Goal: Task Accomplishment & Management: Use online tool/utility

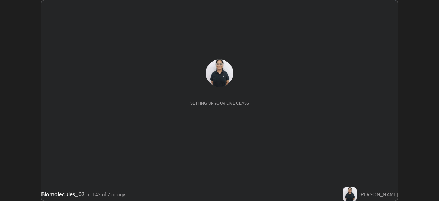
scroll to position [201, 439]
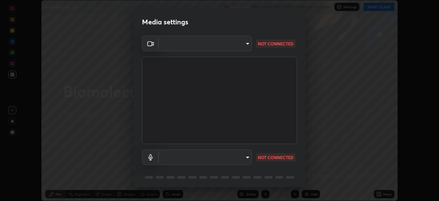
type input "23008043d16b3f933f5d29e9b3769097a1661712bf7e9030f0d00f953f479f19"
type input "ce8bbd661dce354a58a25af5271b3c1bd1d853cc8608d8e3321a5e34fd7f7726"
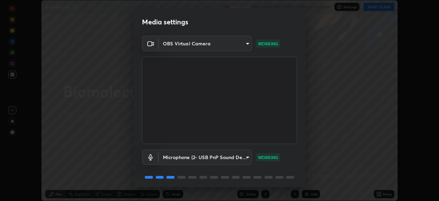
scroll to position [24, 0]
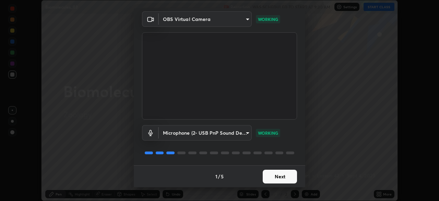
click at [272, 174] on button "Next" at bounding box center [280, 177] width 34 height 14
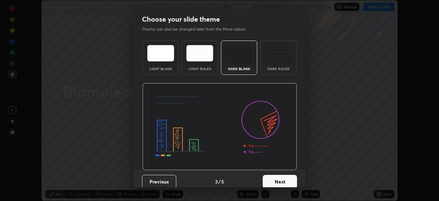
click at [280, 70] on div "Dark Ruled" at bounding box center [278, 68] width 27 height 3
click at [276, 180] on button "Next" at bounding box center [280, 182] width 34 height 14
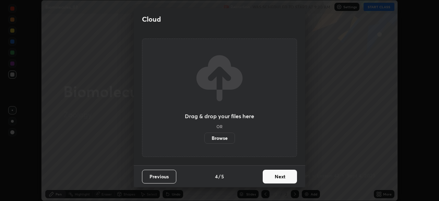
click at [275, 175] on button "Next" at bounding box center [280, 177] width 34 height 14
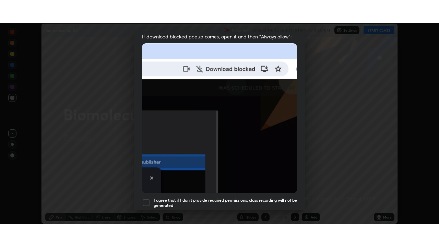
scroll to position [164, 0]
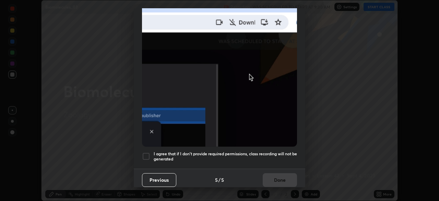
click at [146, 155] on div at bounding box center [146, 156] width 8 height 8
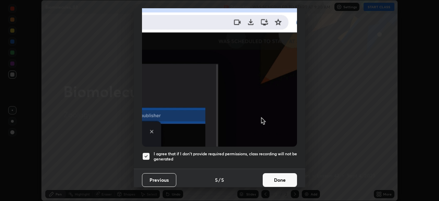
click at [271, 176] on button "Done" at bounding box center [280, 180] width 34 height 14
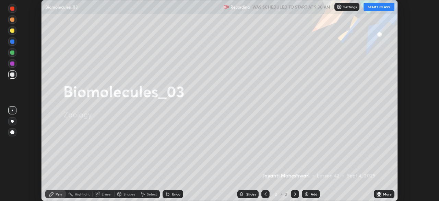
click at [376, 8] on button "START CLASS" at bounding box center [379, 7] width 31 height 8
click at [384, 191] on div "More" at bounding box center [384, 194] width 21 height 8
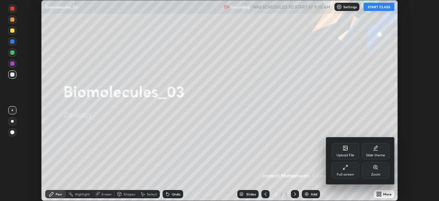
click at [349, 169] on div "Full screen" at bounding box center [345, 170] width 27 height 16
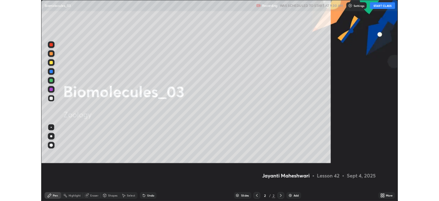
scroll to position [247, 439]
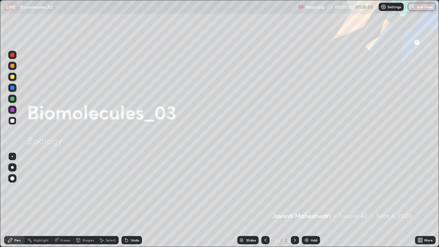
click at [311, 200] on div "Add" at bounding box center [314, 240] width 7 height 3
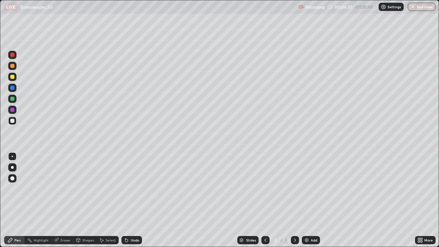
click at [12, 168] on div at bounding box center [12, 167] width 3 height 3
click at [85, 200] on div "Shapes" at bounding box center [88, 240] width 12 height 3
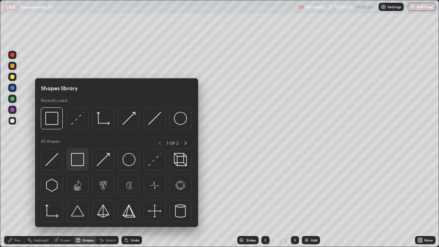
click at [77, 161] on img at bounding box center [77, 159] width 13 height 13
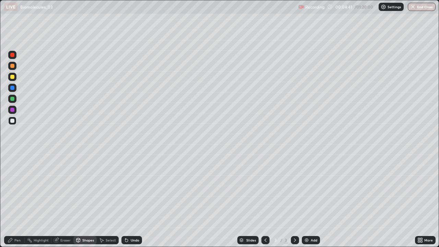
click at [14, 200] on div "Pen" at bounding box center [14, 240] width 21 height 8
click at [12, 79] on div at bounding box center [12, 77] width 8 height 8
click at [12, 123] on div at bounding box center [12, 121] width 8 height 8
click at [13, 77] on div at bounding box center [12, 77] width 4 height 4
click at [12, 121] on div at bounding box center [12, 121] width 4 height 4
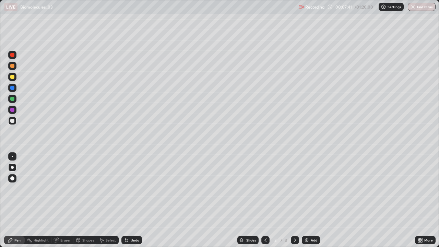
click at [14, 80] on div at bounding box center [12, 77] width 8 height 8
click at [13, 121] on div at bounding box center [12, 121] width 4 height 4
click at [11, 78] on div at bounding box center [12, 77] width 4 height 4
click at [306, 200] on img at bounding box center [306, 240] width 5 height 5
click at [83, 200] on div "Shapes" at bounding box center [88, 240] width 12 height 3
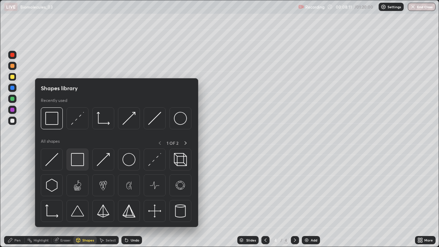
click at [78, 157] on img at bounding box center [77, 159] width 13 height 13
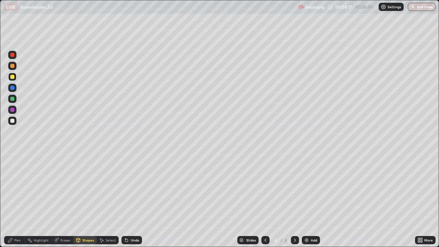
click at [14, 120] on div at bounding box center [12, 121] width 4 height 4
click at [12, 200] on icon at bounding box center [10, 240] width 5 height 5
click at [12, 100] on div at bounding box center [12, 99] width 4 height 4
click at [78, 200] on icon at bounding box center [78, 241] width 0 height 2
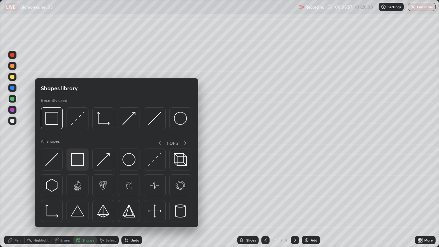
click at [74, 163] on img at bounding box center [77, 159] width 13 height 13
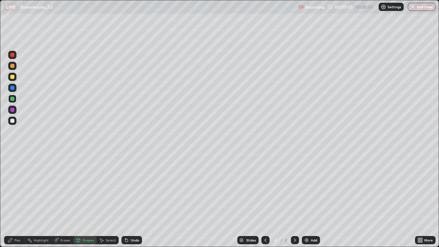
click at [12, 121] on div at bounding box center [12, 121] width 4 height 4
click at [16, 200] on div "Pen" at bounding box center [17, 240] width 6 height 3
click at [15, 100] on div at bounding box center [12, 99] width 8 height 8
click at [11, 124] on div at bounding box center [12, 121] width 8 height 8
click at [14, 67] on div at bounding box center [12, 66] width 4 height 4
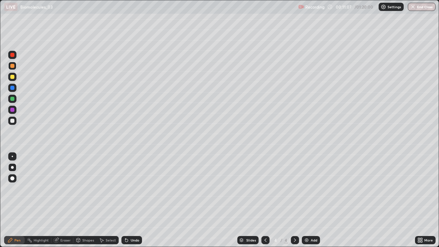
click at [265, 200] on icon at bounding box center [265, 240] width 5 height 5
click at [295, 200] on icon at bounding box center [295, 240] width 2 height 3
click at [308, 200] on img at bounding box center [306, 240] width 5 height 5
click at [12, 123] on div at bounding box center [12, 121] width 4 height 4
click at [0, 178] on div "Setting up your live class" at bounding box center [219, 123] width 439 height 247
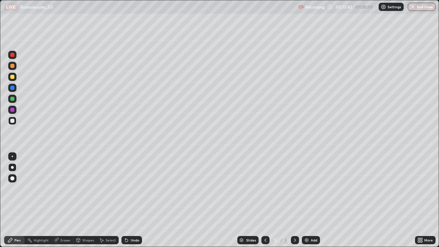
click at [14, 79] on div at bounding box center [12, 77] width 8 height 8
click at [13, 90] on div at bounding box center [12, 88] width 4 height 4
click at [13, 97] on div at bounding box center [12, 99] width 4 height 4
click at [13, 66] on div at bounding box center [12, 66] width 4 height 4
click at [13, 110] on div at bounding box center [12, 110] width 4 height 4
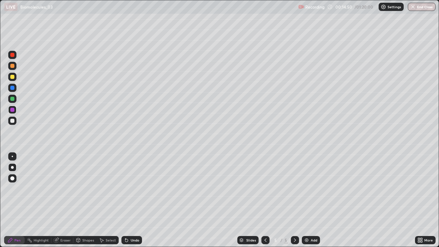
click at [15, 99] on div at bounding box center [12, 99] width 8 height 8
click at [82, 200] on div "Shapes" at bounding box center [84, 240] width 23 height 8
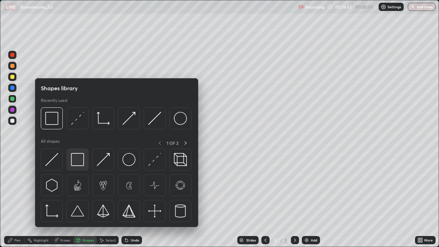
click at [77, 161] on img at bounding box center [77, 159] width 13 height 13
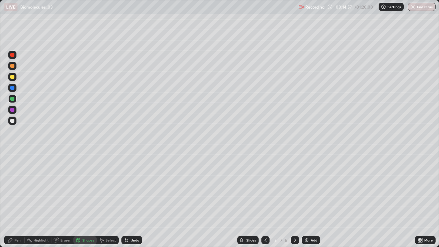
click at [134, 200] on div "Undo" at bounding box center [135, 240] width 9 height 3
click at [13, 123] on div at bounding box center [12, 121] width 4 height 4
click at [12, 121] on div at bounding box center [12, 121] width 4 height 4
click at [12, 99] on div at bounding box center [12, 99] width 4 height 4
click at [14, 200] on div "Pen" at bounding box center [14, 240] width 21 height 8
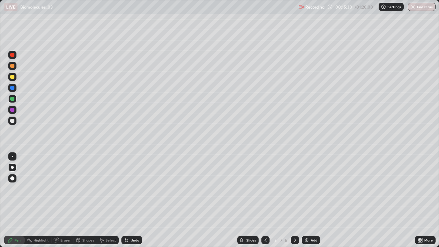
click at [12, 123] on div at bounding box center [12, 121] width 4 height 4
click at [66, 200] on div "Eraser" at bounding box center [65, 240] width 10 height 3
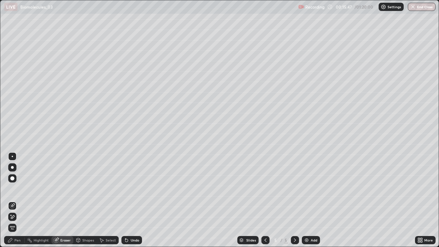
click at [12, 200] on div "Pen" at bounding box center [14, 240] width 21 height 8
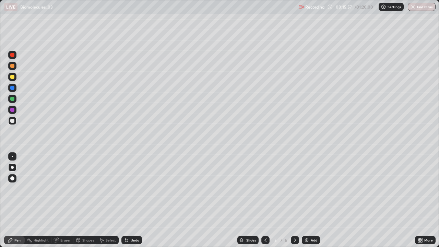
click at [131, 200] on div "Undo" at bounding box center [135, 240] width 9 height 3
click at [14, 79] on div at bounding box center [12, 77] width 8 height 8
click at [81, 200] on div "Shapes" at bounding box center [84, 240] width 23 height 8
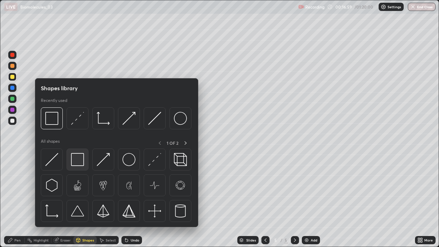
click at [75, 159] on img at bounding box center [77, 159] width 13 height 13
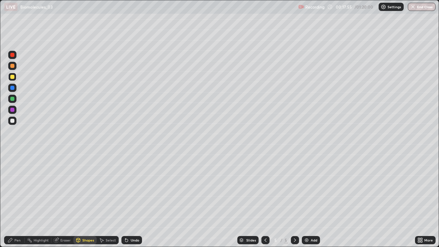
click at [13, 99] on div at bounding box center [12, 99] width 4 height 4
click at [14, 200] on div "Pen" at bounding box center [14, 240] width 21 height 8
click at [10, 122] on div at bounding box center [12, 121] width 4 height 4
click at [314, 200] on div "Add" at bounding box center [314, 240] width 7 height 3
click at [13, 79] on div at bounding box center [12, 77] width 8 height 8
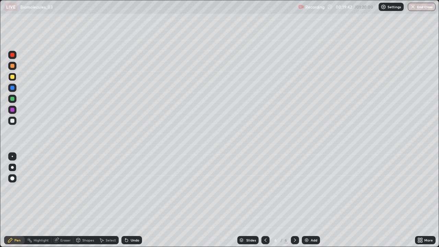
click at [14, 66] on div at bounding box center [12, 66] width 4 height 4
click at [14, 98] on div at bounding box center [12, 99] width 4 height 4
click at [12, 123] on div at bounding box center [12, 121] width 8 height 8
click at [13, 78] on div at bounding box center [12, 77] width 4 height 4
click at [57, 200] on icon at bounding box center [56, 240] width 5 height 5
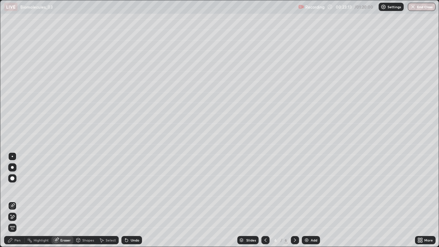
click at [11, 200] on icon at bounding box center [11, 215] width 1 height 1
click at [12, 200] on icon at bounding box center [10, 240] width 5 height 5
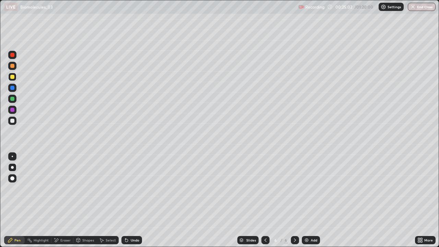
click at [312, 200] on div "Add" at bounding box center [314, 240] width 7 height 3
click at [14, 67] on div at bounding box center [12, 66] width 8 height 8
click at [13, 76] on div at bounding box center [12, 77] width 4 height 4
click at [12, 66] on div at bounding box center [12, 66] width 4 height 4
click at [14, 87] on div at bounding box center [12, 88] width 4 height 4
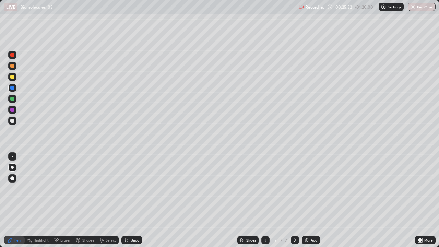
click at [13, 121] on div at bounding box center [12, 121] width 4 height 4
click at [11, 100] on div at bounding box center [12, 99] width 4 height 4
click at [12, 90] on div at bounding box center [12, 88] width 4 height 4
click at [13, 57] on div at bounding box center [12, 55] width 4 height 4
click at [12, 157] on div at bounding box center [12, 156] width 1 height 1
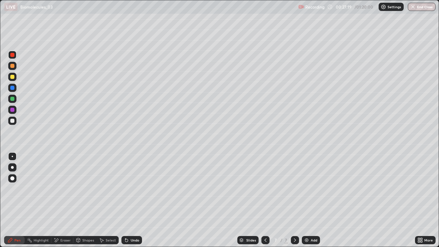
click at [11, 119] on div at bounding box center [12, 121] width 4 height 4
click at [12, 168] on div at bounding box center [12, 167] width 3 height 3
click at [131, 200] on div "Undo" at bounding box center [135, 240] width 9 height 3
click at [11, 100] on div at bounding box center [12, 99] width 4 height 4
click at [16, 111] on div at bounding box center [12, 110] width 8 height 8
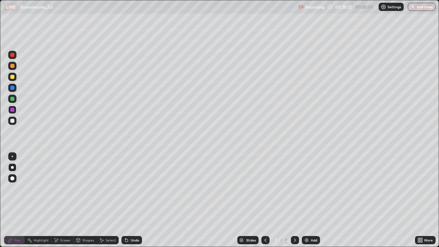
click at [15, 123] on div at bounding box center [12, 121] width 8 height 8
click at [12, 99] on div at bounding box center [12, 99] width 4 height 4
click at [131, 200] on div "Undo" at bounding box center [135, 240] width 9 height 3
click at [133, 200] on div "Undo" at bounding box center [135, 240] width 9 height 3
click at [15, 109] on div at bounding box center [12, 110] width 8 height 8
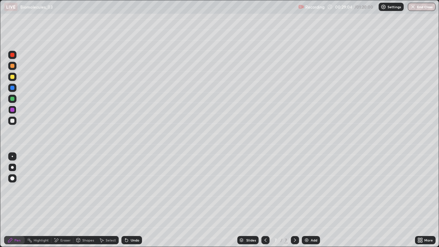
click at [15, 120] on div at bounding box center [12, 121] width 8 height 8
click at [13, 57] on div at bounding box center [12, 55] width 8 height 8
click at [15, 155] on div at bounding box center [12, 156] width 8 height 8
click at [15, 120] on div at bounding box center [12, 121] width 8 height 8
click at [16, 165] on div at bounding box center [12, 167] width 8 height 8
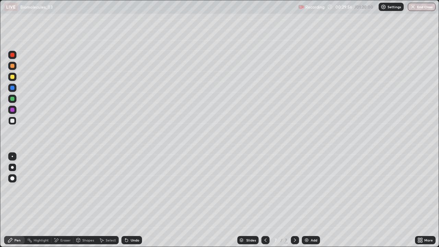
click at [14, 200] on div "Pen" at bounding box center [14, 240] width 21 height 8
click at [12, 77] on div at bounding box center [12, 77] width 4 height 4
click at [13, 66] on div at bounding box center [12, 66] width 4 height 4
click at [13, 88] on div at bounding box center [12, 88] width 4 height 4
click at [15, 96] on div at bounding box center [12, 99] width 8 height 8
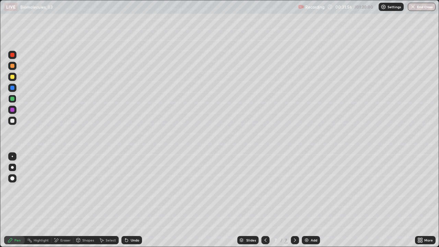
click at [16, 124] on div at bounding box center [12, 120] width 8 height 11
click at [313, 200] on div "Add" at bounding box center [314, 240] width 7 height 3
click at [12, 78] on div at bounding box center [12, 77] width 4 height 4
click at [12, 67] on div at bounding box center [12, 66] width 4 height 4
click at [128, 200] on div "Undo" at bounding box center [132, 240] width 21 height 8
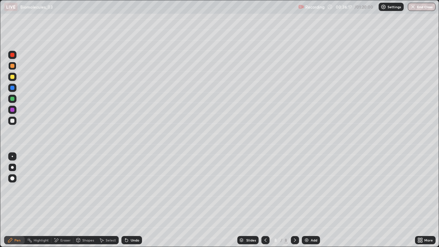
click at [12, 120] on div at bounding box center [12, 121] width 4 height 4
click at [15, 99] on div at bounding box center [12, 99] width 8 height 8
click at [11, 121] on div at bounding box center [12, 121] width 4 height 4
click at [67, 200] on div "Eraser" at bounding box center [65, 240] width 10 height 3
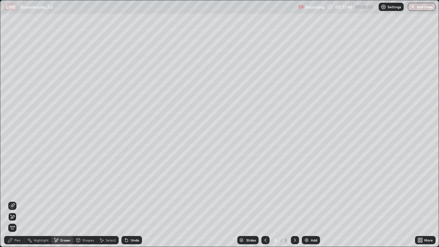
click at [13, 200] on icon at bounding box center [12, 205] width 5 height 5
click at [10, 200] on icon at bounding box center [10, 240] width 4 height 4
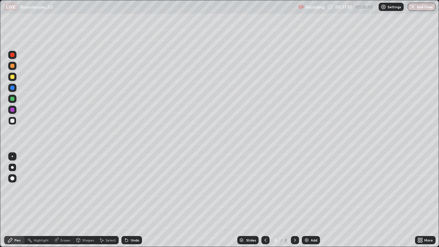
click at [13, 101] on div at bounding box center [12, 99] width 8 height 8
click at [37, 200] on div "Highlight" at bounding box center [41, 240] width 15 height 3
click at [14, 200] on icon at bounding box center [12, 216] width 3 height 3
click at [12, 121] on div at bounding box center [12, 121] width 4 height 4
click at [128, 200] on div "Undo" at bounding box center [132, 240] width 21 height 8
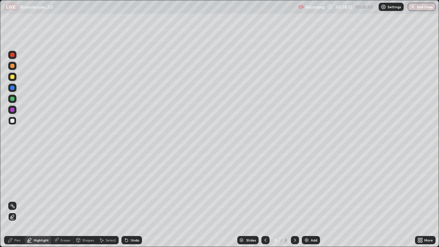
click at [131, 200] on div "Undo" at bounding box center [135, 240] width 9 height 3
click at [13, 200] on icon at bounding box center [10, 240] width 5 height 5
click at [12, 76] on div at bounding box center [12, 77] width 4 height 4
click at [129, 200] on div "Undo" at bounding box center [132, 240] width 21 height 8
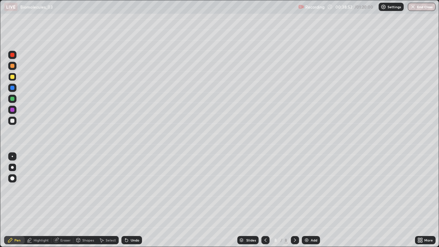
click at [128, 200] on div "Undo" at bounding box center [132, 240] width 21 height 8
click at [11, 112] on div at bounding box center [12, 110] width 4 height 4
click at [13, 99] on div at bounding box center [12, 99] width 4 height 4
click at [125, 200] on icon at bounding box center [126, 240] width 3 height 3
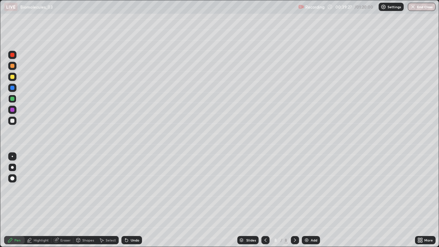
click at [126, 200] on div "Undo" at bounding box center [132, 240] width 21 height 8
click at [126, 200] on icon at bounding box center [126, 240] width 3 height 3
click at [13, 120] on div at bounding box center [12, 121] width 4 height 4
click at [13, 99] on div at bounding box center [12, 99] width 4 height 4
click at [13, 78] on div at bounding box center [12, 77] width 4 height 4
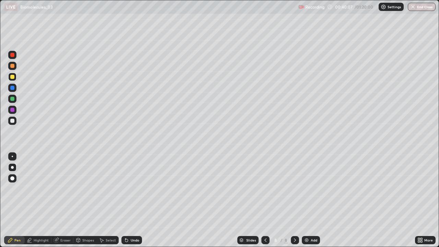
click at [12, 54] on div at bounding box center [12, 55] width 4 height 4
click at [14, 124] on div at bounding box center [12, 121] width 8 height 8
click at [13, 98] on div at bounding box center [12, 99] width 4 height 4
click at [12, 77] on div at bounding box center [12, 77] width 4 height 4
click at [130, 200] on div "Undo" at bounding box center [132, 240] width 21 height 8
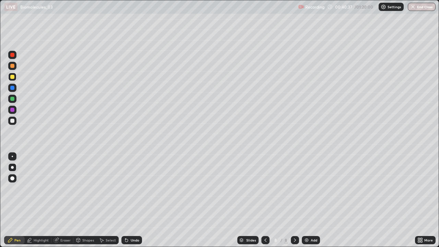
click at [11, 111] on div at bounding box center [12, 110] width 4 height 4
click at [12, 121] on div at bounding box center [12, 121] width 4 height 4
click at [14, 100] on div at bounding box center [12, 99] width 4 height 4
click at [14, 67] on div at bounding box center [12, 66] width 4 height 4
click at [12, 78] on div at bounding box center [12, 77] width 4 height 4
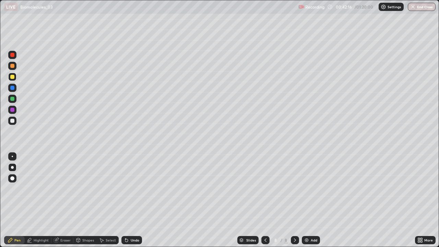
click at [66, 200] on div "Eraser" at bounding box center [65, 240] width 10 height 3
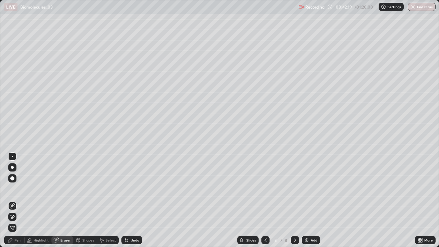
click at [15, 200] on div "Pen" at bounding box center [17, 240] width 6 height 3
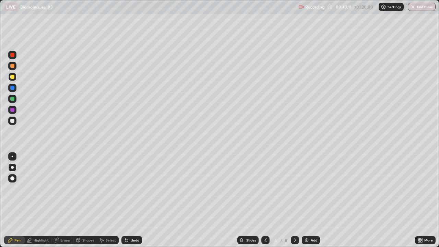
click at [14, 101] on div at bounding box center [12, 99] width 8 height 8
click at [12, 89] on div at bounding box center [12, 88] width 4 height 4
click at [312, 200] on div "Add" at bounding box center [314, 240] width 7 height 3
click at [11, 120] on div at bounding box center [12, 121] width 4 height 4
click at [11, 100] on div at bounding box center [12, 99] width 4 height 4
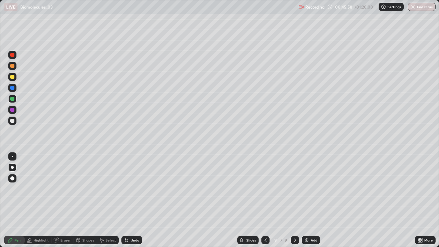
click at [13, 121] on div at bounding box center [12, 121] width 4 height 4
click at [12, 99] on div at bounding box center [12, 99] width 4 height 4
click at [15, 120] on div at bounding box center [12, 121] width 8 height 8
click at [12, 102] on div at bounding box center [12, 99] width 8 height 8
click at [12, 80] on div at bounding box center [12, 77] width 8 height 8
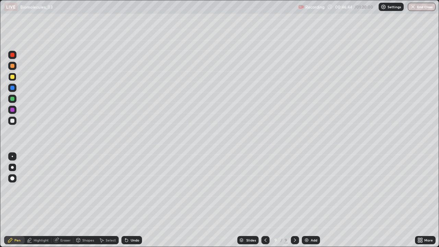
click at [13, 121] on div at bounding box center [12, 121] width 4 height 4
click at [13, 79] on div at bounding box center [12, 77] width 4 height 4
click at [14, 120] on div at bounding box center [12, 121] width 4 height 4
click at [313, 200] on div "Add" at bounding box center [314, 240] width 7 height 3
click at [13, 65] on div at bounding box center [12, 66] width 4 height 4
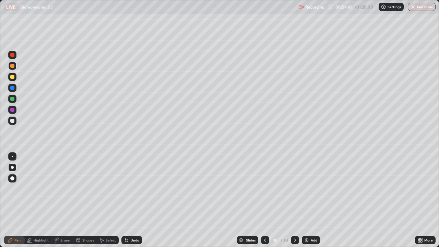
click at [15, 120] on div at bounding box center [12, 121] width 8 height 8
click at [13, 99] on div at bounding box center [12, 99] width 4 height 4
click at [13, 79] on div at bounding box center [12, 77] width 4 height 4
click at [11, 100] on div at bounding box center [12, 99] width 4 height 4
click at [13, 77] on div at bounding box center [12, 77] width 4 height 4
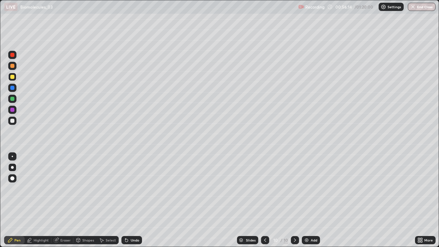
click at [13, 121] on div at bounding box center [12, 121] width 4 height 4
click at [13, 100] on div at bounding box center [12, 99] width 4 height 4
click at [13, 77] on div at bounding box center [12, 77] width 4 height 4
click at [13, 99] on div at bounding box center [12, 99] width 4 height 4
click at [11, 79] on div at bounding box center [12, 77] width 8 height 8
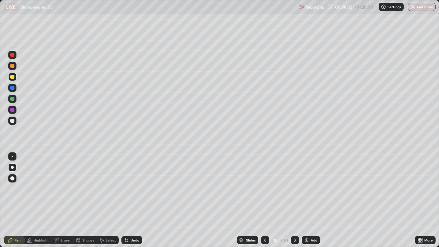
click at [12, 99] on div at bounding box center [12, 99] width 4 height 4
click at [14, 77] on div at bounding box center [12, 77] width 4 height 4
click at [13, 99] on div at bounding box center [12, 99] width 4 height 4
click at [12, 80] on div at bounding box center [12, 77] width 8 height 8
click at [15, 100] on div at bounding box center [12, 99] width 8 height 8
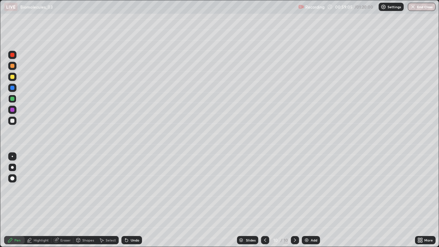
click at [13, 80] on div at bounding box center [12, 77] width 8 height 8
click at [13, 99] on div at bounding box center [12, 99] width 4 height 4
click at [11, 79] on div at bounding box center [12, 77] width 8 height 8
click at [13, 102] on div at bounding box center [12, 99] width 8 height 8
click at [13, 79] on div at bounding box center [12, 77] width 8 height 8
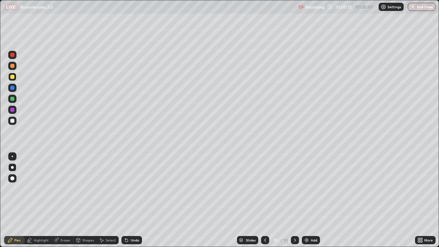
click at [11, 89] on div at bounding box center [12, 88] width 4 height 4
click at [134, 200] on div "Undo" at bounding box center [132, 240] width 21 height 8
click at [134, 200] on div "Undo" at bounding box center [135, 240] width 9 height 3
click at [136, 200] on div "Undo" at bounding box center [132, 240] width 21 height 8
click at [139, 200] on div "Undo" at bounding box center [132, 240] width 21 height 8
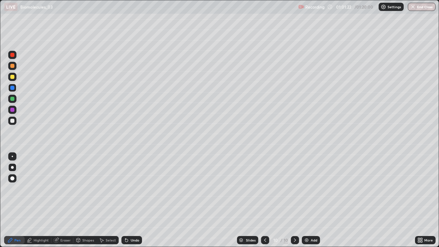
click at [133, 200] on div "Undo" at bounding box center [135, 240] width 9 height 3
click at [131, 200] on div "Undo" at bounding box center [135, 240] width 9 height 3
click at [129, 200] on div "Undo" at bounding box center [132, 240] width 21 height 8
click at [131, 200] on div "Undo" at bounding box center [135, 240] width 9 height 3
click at [129, 200] on div "Undo" at bounding box center [132, 240] width 21 height 8
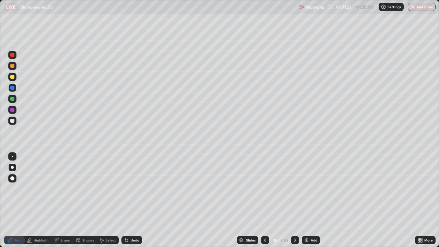
click at [129, 200] on div "Undo" at bounding box center [132, 240] width 21 height 8
click at [130, 200] on div "Undo" at bounding box center [132, 240] width 21 height 8
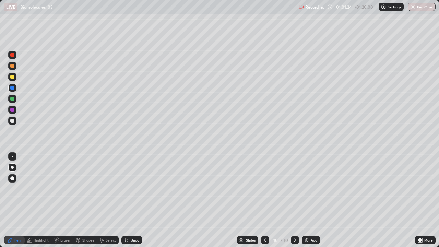
click at [131, 200] on div "Undo" at bounding box center [132, 240] width 21 height 8
click at [40, 200] on div "Highlight" at bounding box center [41, 240] width 15 height 3
click at [61, 200] on div "Eraser" at bounding box center [65, 240] width 10 height 3
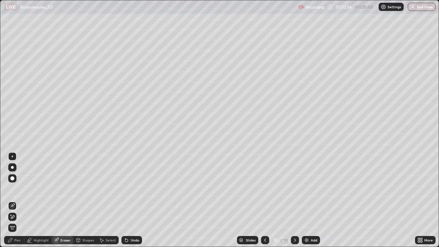
click at [13, 200] on div "Pen" at bounding box center [14, 240] width 21 height 8
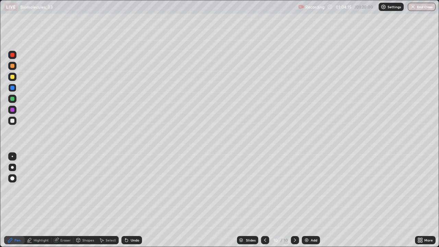
click at [428, 200] on div "More" at bounding box center [429, 240] width 9 height 3
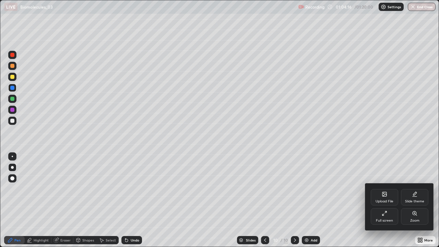
click at [379, 198] on div "Upload File" at bounding box center [384, 197] width 27 height 16
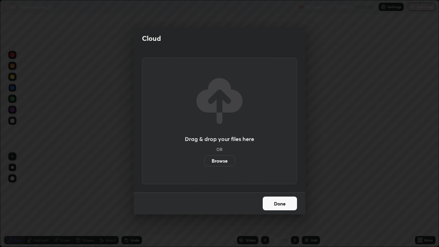
click at [233, 162] on label "Browse" at bounding box center [220, 160] width 31 height 11
click at [205, 162] on input "Browse" at bounding box center [205, 160] width 0 height 11
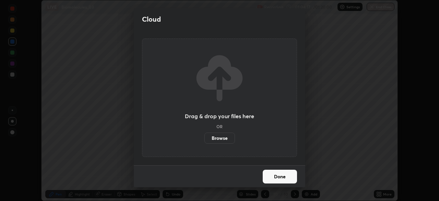
scroll to position [34126, 33887]
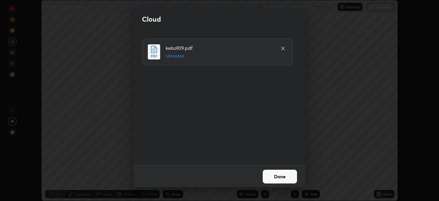
click at [281, 174] on button "Done" at bounding box center [280, 177] width 34 height 14
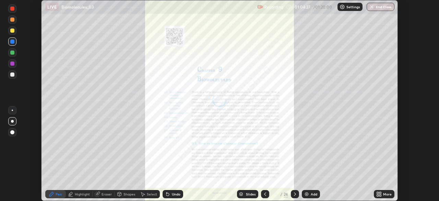
click at [249, 194] on div "Slides" at bounding box center [251, 193] width 10 height 3
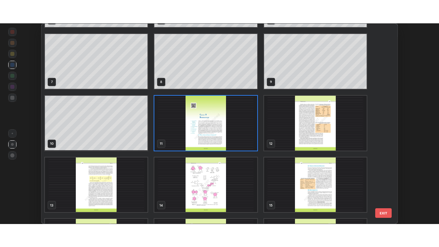
scroll to position [123, 0]
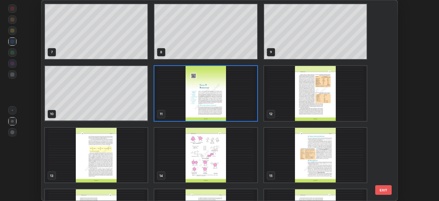
click at [140, 153] on img "grid" at bounding box center [96, 155] width 103 height 55
click at [136, 157] on img "grid" at bounding box center [96, 155] width 103 height 55
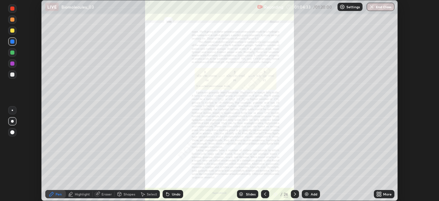
click at [387, 195] on div "More" at bounding box center [387, 193] width 9 height 3
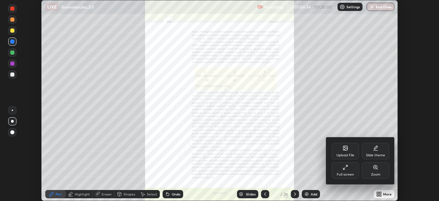
click at [353, 174] on div "Full screen" at bounding box center [345, 174] width 17 height 3
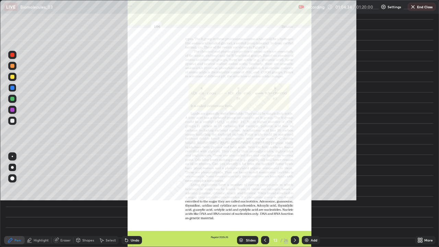
scroll to position [247, 439]
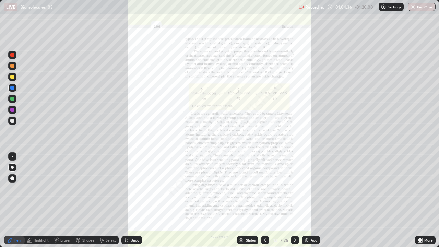
click at [422, 200] on icon at bounding box center [422, 242] width 2 height 2
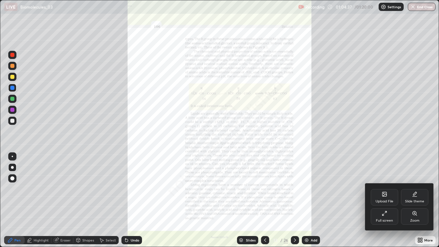
click at [409, 200] on div "Zoom" at bounding box center [414, 216] width 27 height 16
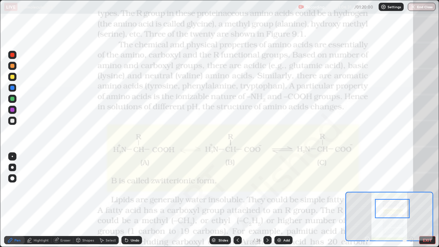
click at [267, 200] on icon at bounding box center [267, 240] width 5 height 5
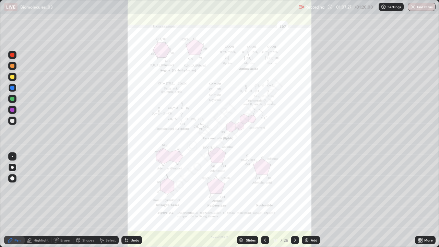
click at [422, 200] on icon at bounding box center [422, 242] width 2 height 2
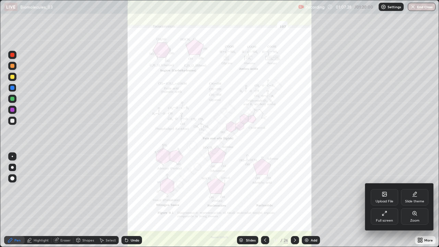
click at [419, 200] on div "Zoom" at bounding box center [414, 216] width 27 height 16
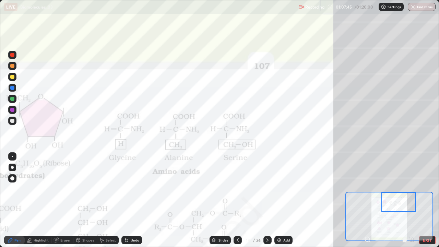
click at [224, 200] on div "Slides" at bounding box center [224, 240] width 10 height 3
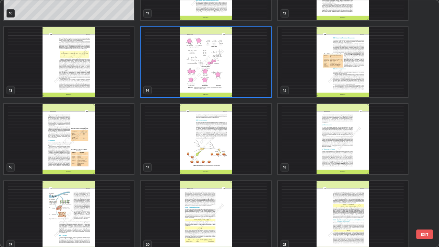
scroll to position [291, 0]
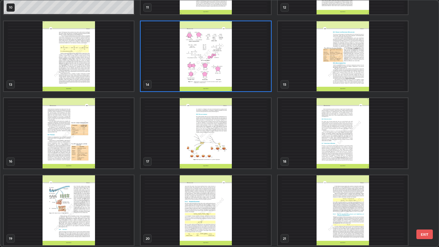
click at [111, 157] on img "grid" at bounding box center [69, 133] width 130 height 70
click at [108, 155] on img "grid" at bounding box center [69, 133] width 130 height 70
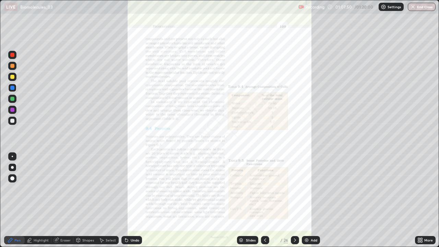
click at [427, 200] on div "More" at bounding box center [429, 240] width 9 height 3
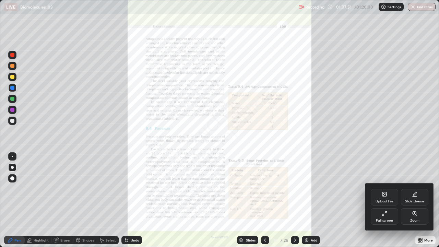
click at [412, 200] on div "Zoom" at bounding box center [415, 220] width 9 height 3
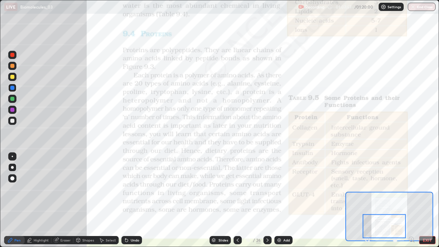
click at [398, 200] on div at bounding box center [384, 227] width 43 height 24
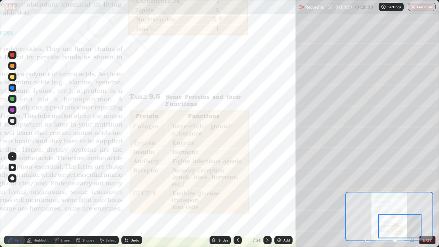
click at [268, 200] on icon at bounding box center [268, 240] width 2 height 3
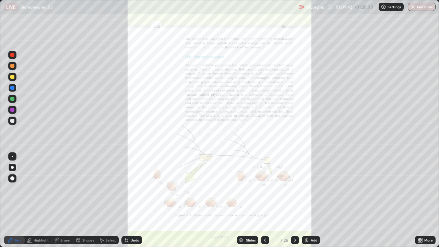
click at [423, 200] on div "More" at bounding box center [425, 240] width 21 height 8
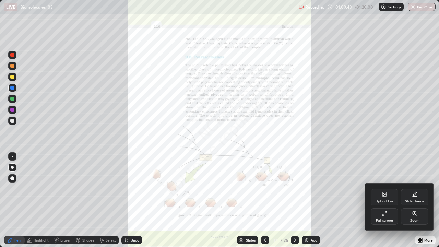
click at [415, 200] on icon at bounding box center [415, 213] width 4 height 4
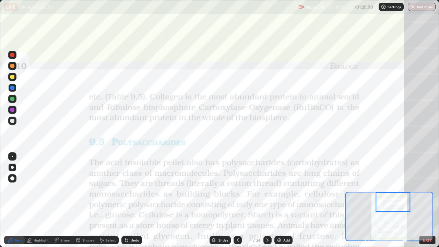
click at [227, 200] on div "Slides" at bounding box center [220, 240] width 21 height 8
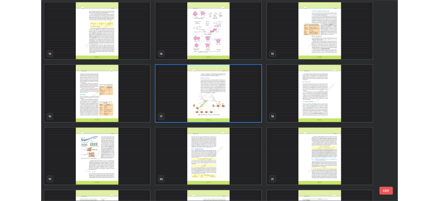
scroll to position [310, 0]
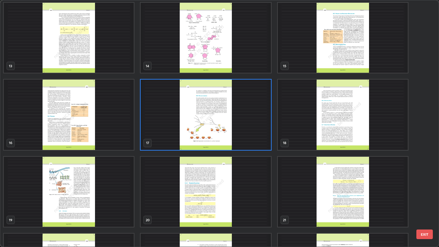
click at [313, 142] on img "grid" at bounding box center [343, 115] width 130 height 70
click at [315, 142] on img "grid" at bounding box center [343, 115] width 130 height 70
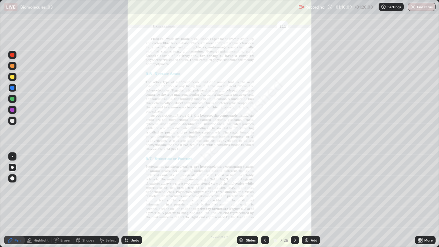
click at [422, 200] on icon at bounding box center [422, 242] width 2 height 2
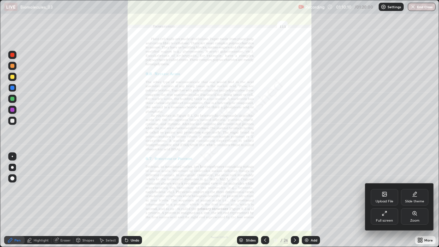
click at [411, 200] on div "Zoom" at bounding box center [415, 220] width 9 height 3
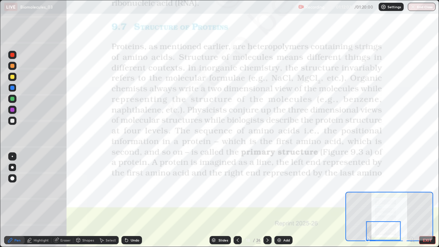
click at [267, 200] on icon at bounding box center [267, 240] width 5 height 5
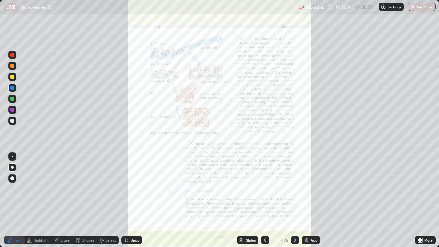
click at [425, 200] on div "More" at bounding box center [429, 240] width 9 height 3
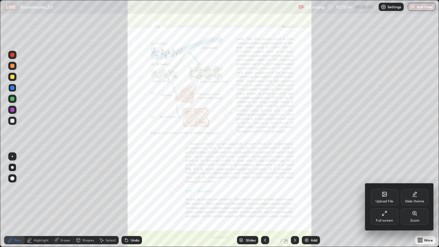
click at [420, 200] on div "Zoom" at bounding box center [414, 216] width 27 height 16
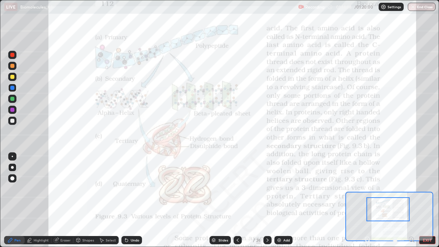
click at [14, 77] on div at bounding box center [12, 77] width 4 height 4
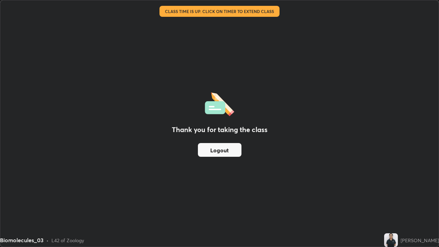
click at [224, 153] on button "Logout" at bounding box center [220, 150] width 44 height 14
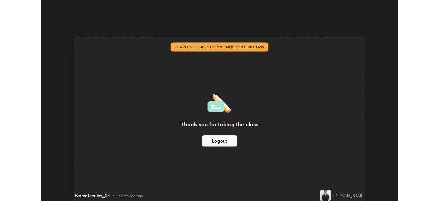
scroll to position [34126, 33887]
